Goal: Navigation & Orientation: Find specific page/section

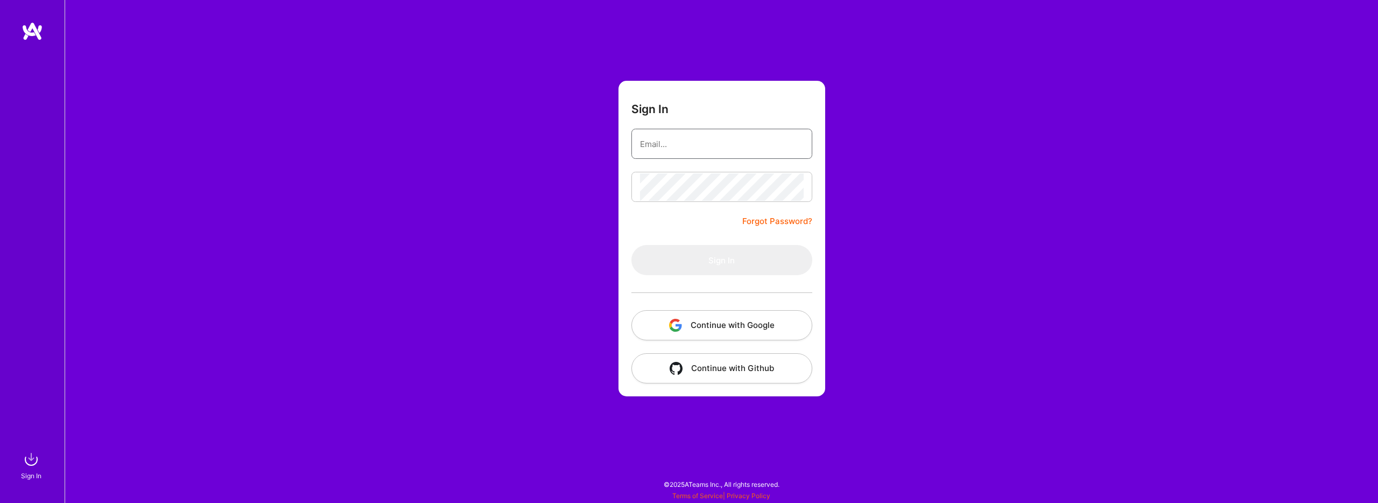
type input "rssj.cin@gmail.com"
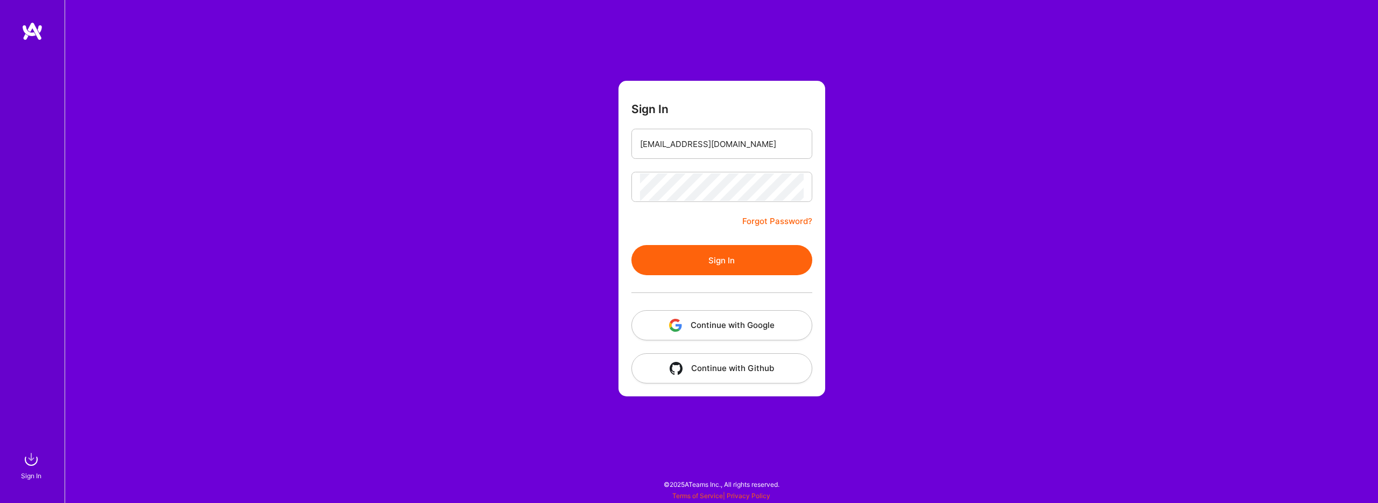
click at [736, 265] on button "Sign In" at bounding box center [721, 260] width 181 height 30
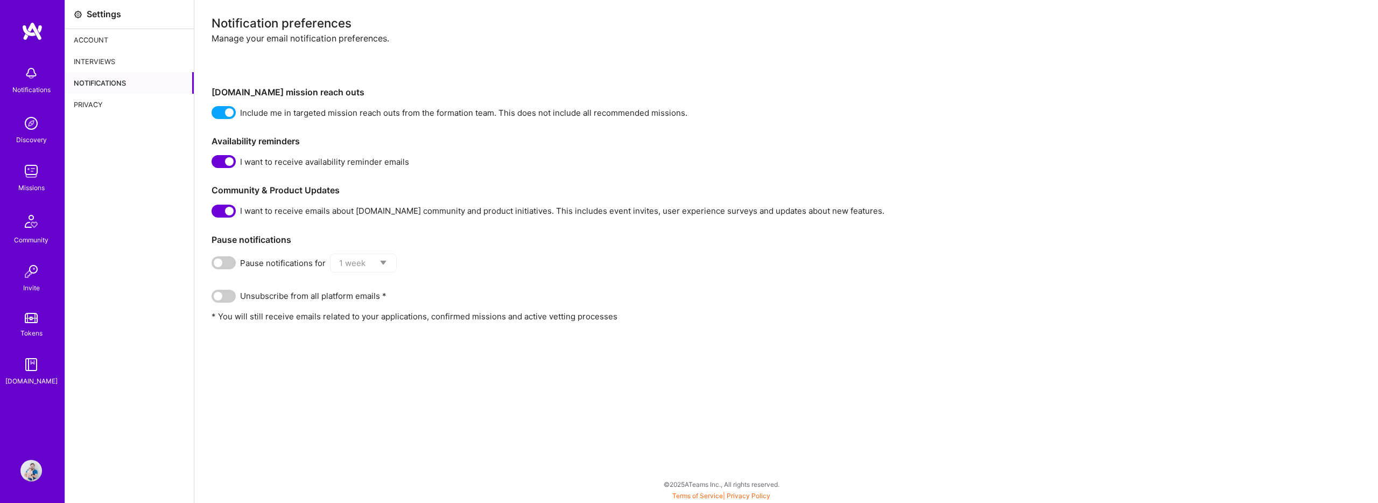
click at [31, 131] on img at bounding box center [31, 123] width 22 height 22
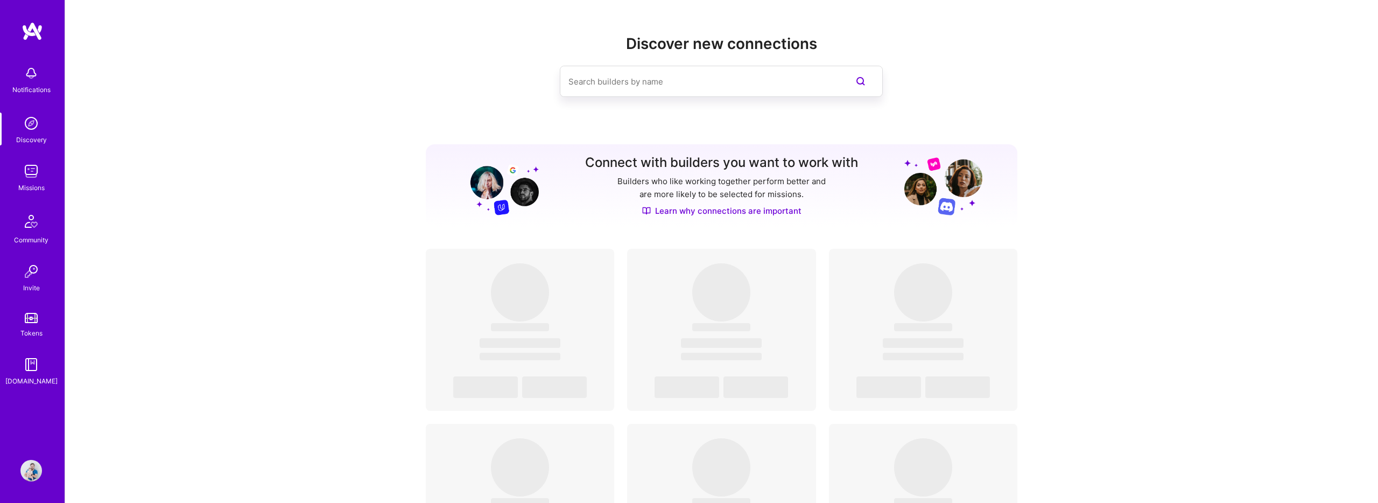
click at [34, 174] on img at bounding box center [31, 171] width 22 height 22
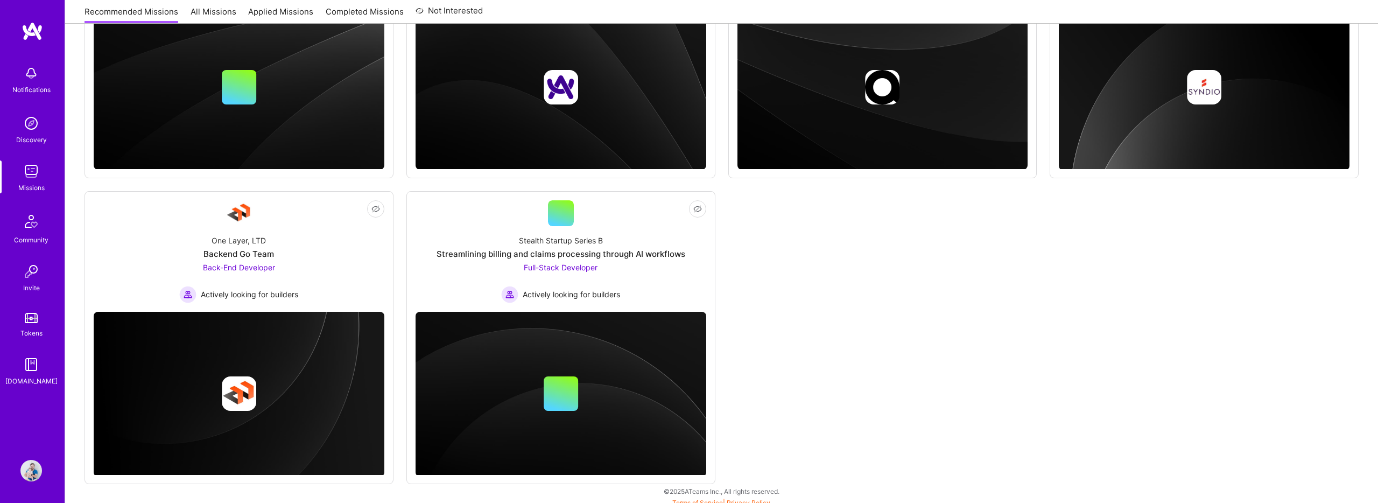
scroll to position [343, 0]
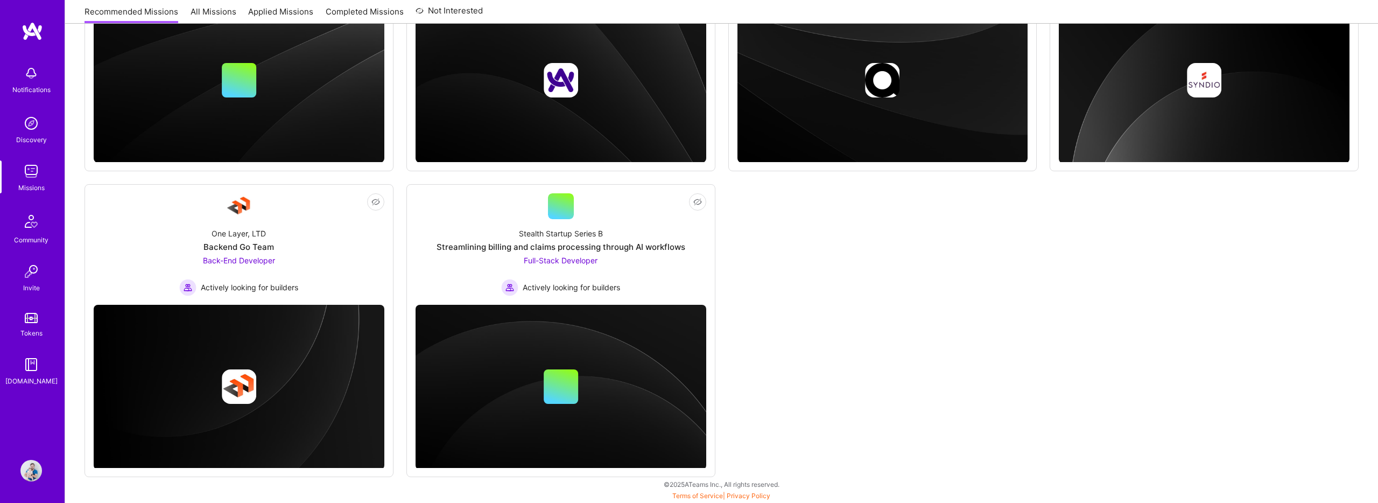
click at [34, 140] on div "Discovery" at bounding box center [31, 139] width 31 height 11
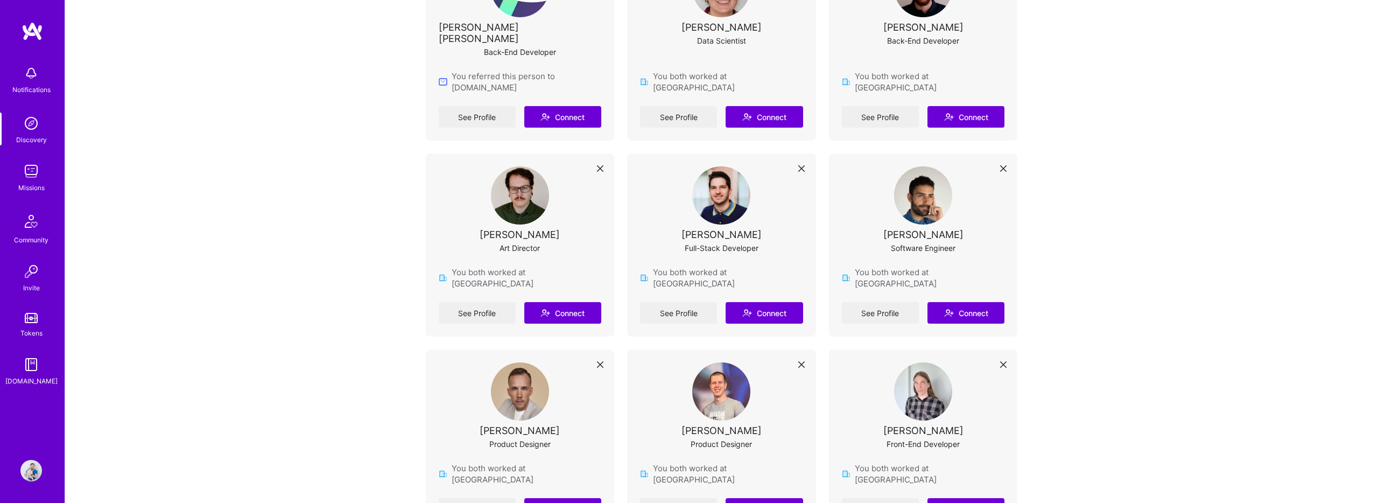
scroll to position [723, 0]
